Goal: Information Seeking & Learning: Check status

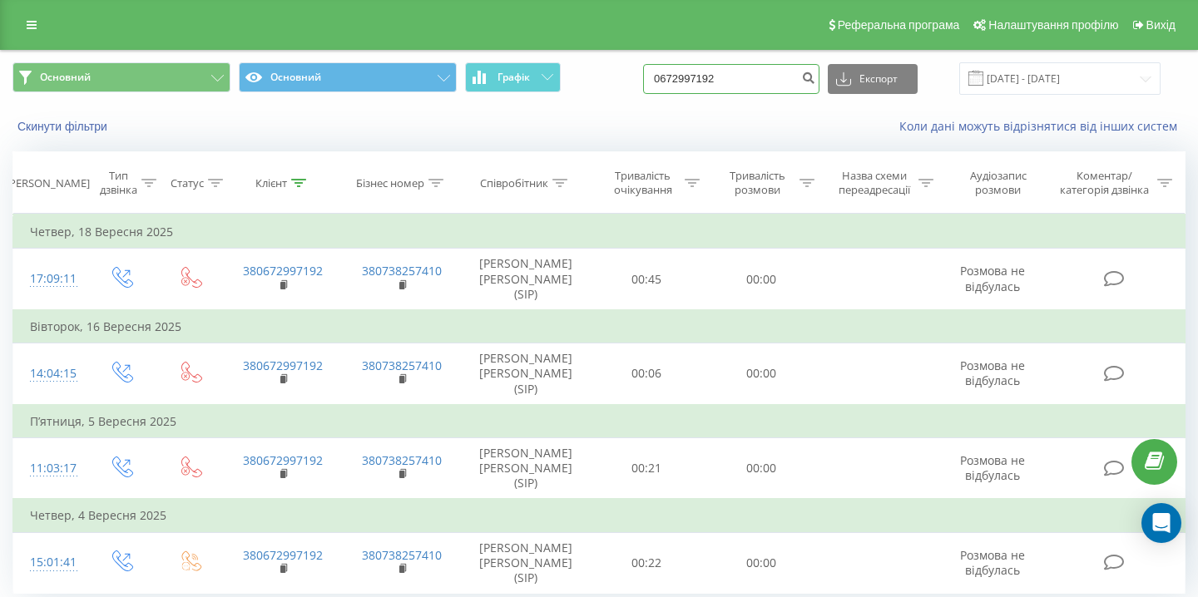
click at [732, 75] on input "0672997192" at bounding box center [731, 79] width 176 height 30
paste input "4351525"
type input "0674351525"
